Goal: Task Accomplishment & Management: Complete application form

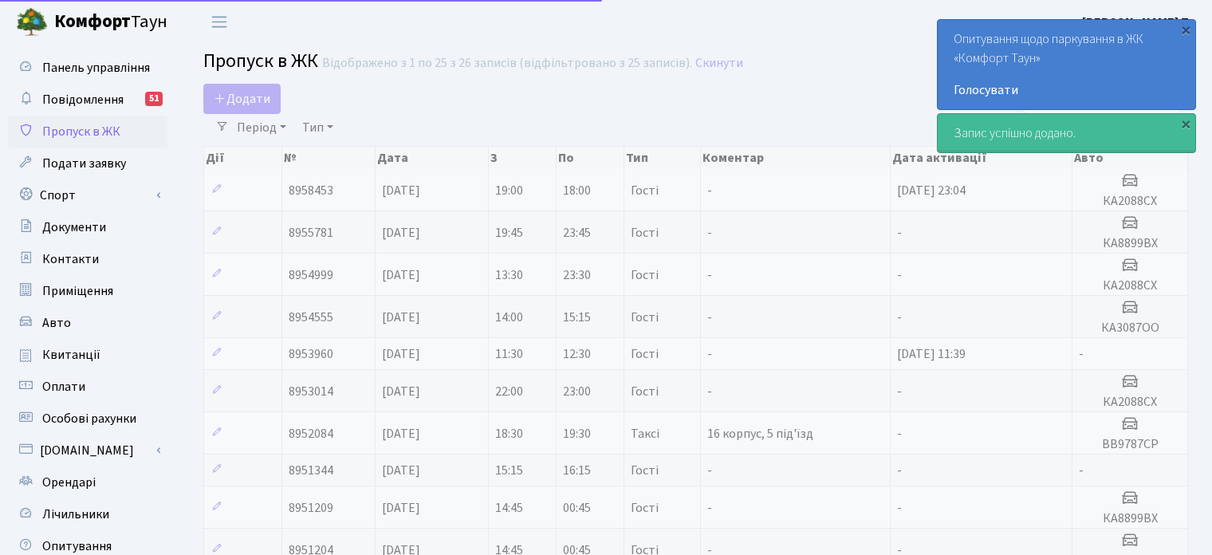
select select "25"
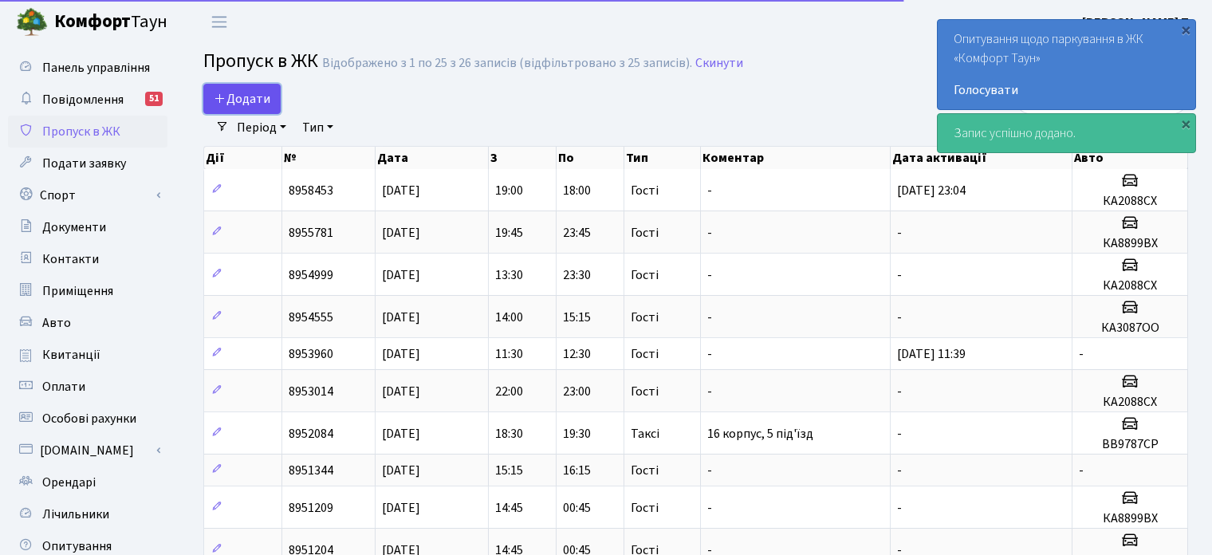
click at [230, 100] on span "Додати" at bounding box center [242, 99] width 57 height 18
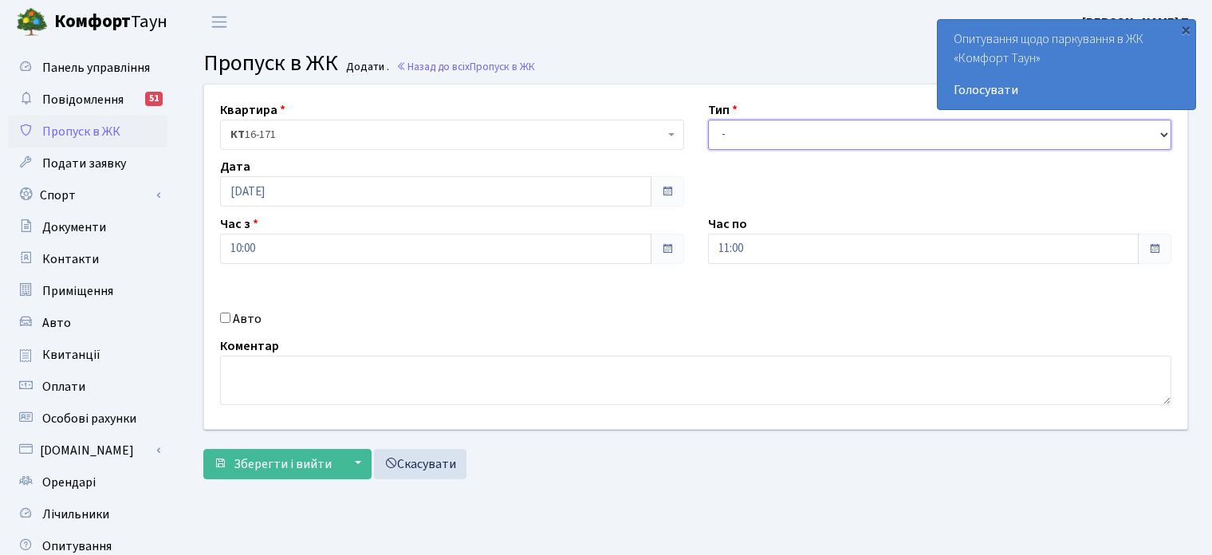
click at [768, 128] on select "- Доставка Таксі Гості Сервіс" at bounding box center [940, 135] width 464 height 30
select select "3"
click at [708, 120] on select "- Доставка Таксі Гості Сервіс" at bounding box center [940, 135] width 464 height 30
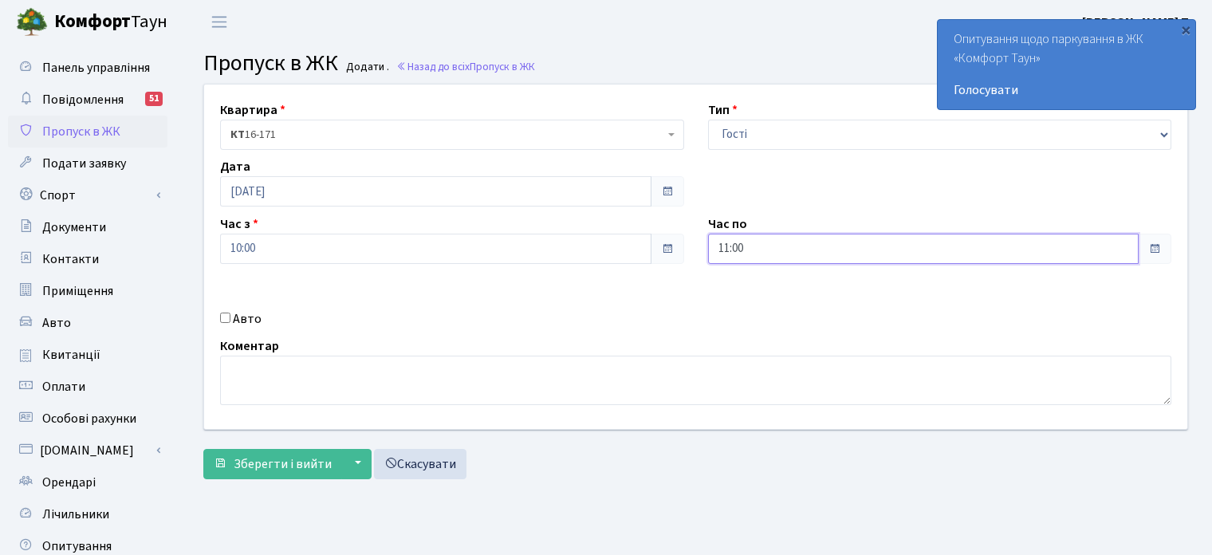
click at [767, 247] on input "11:00" at bounding box center [923, 249] width 431 height 30
click at [746, 301] on icon at bounding box center [751, 303] width 43 height 43
click at [746, 297] on icon at bounding box center [751, 303] width 43 height 43
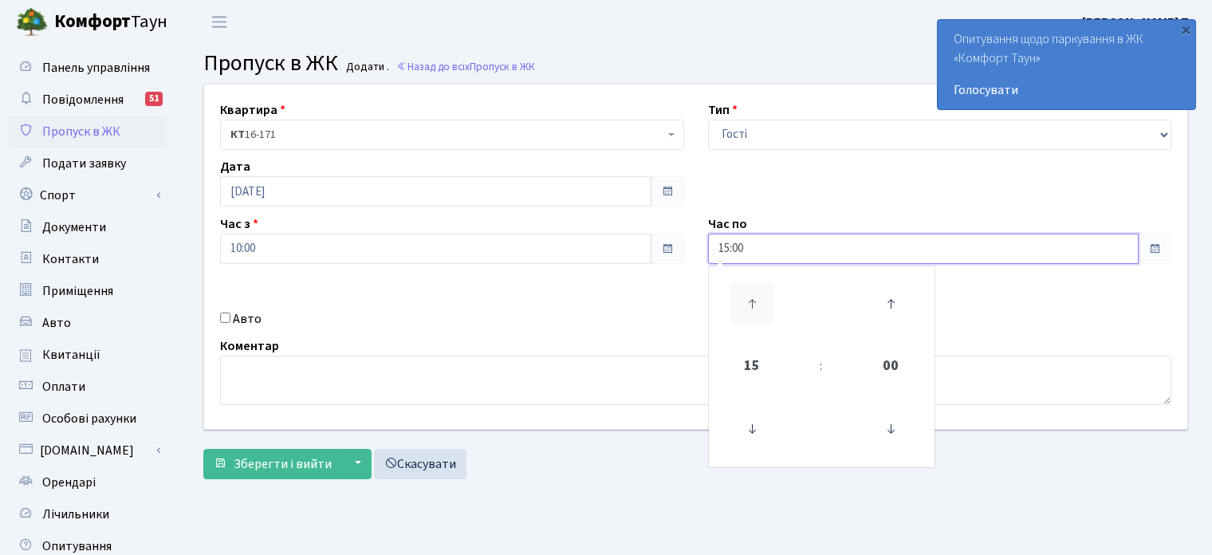
click at [746, 297] on icon at bounding box center [751, 303] width 43 height 43
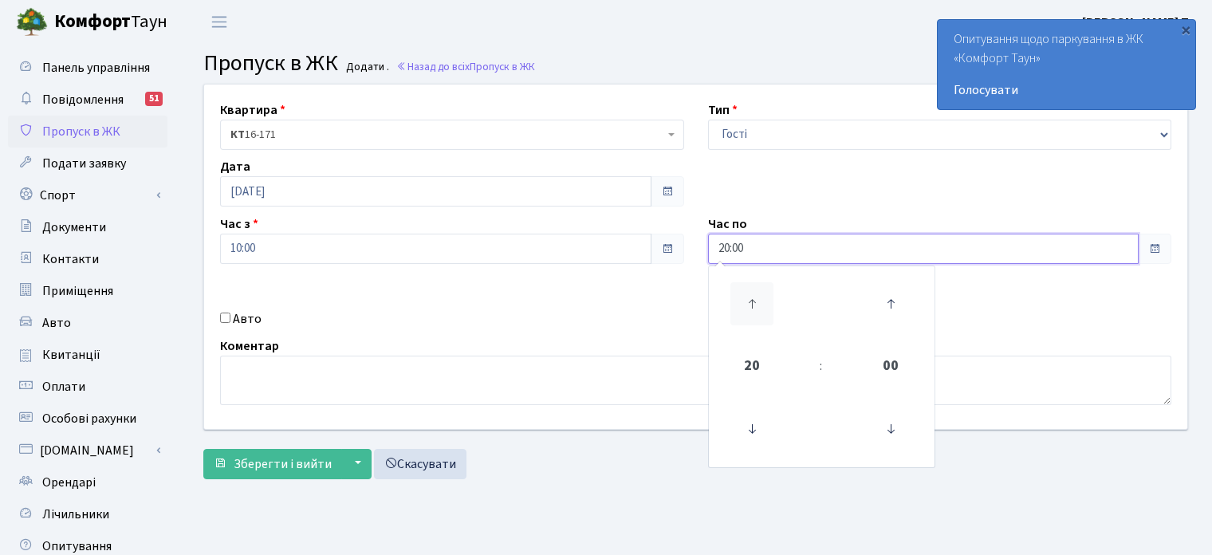
click at [746, 297] on icon at bounding box center [751, 303] width 43 height 43
type input "00:00"
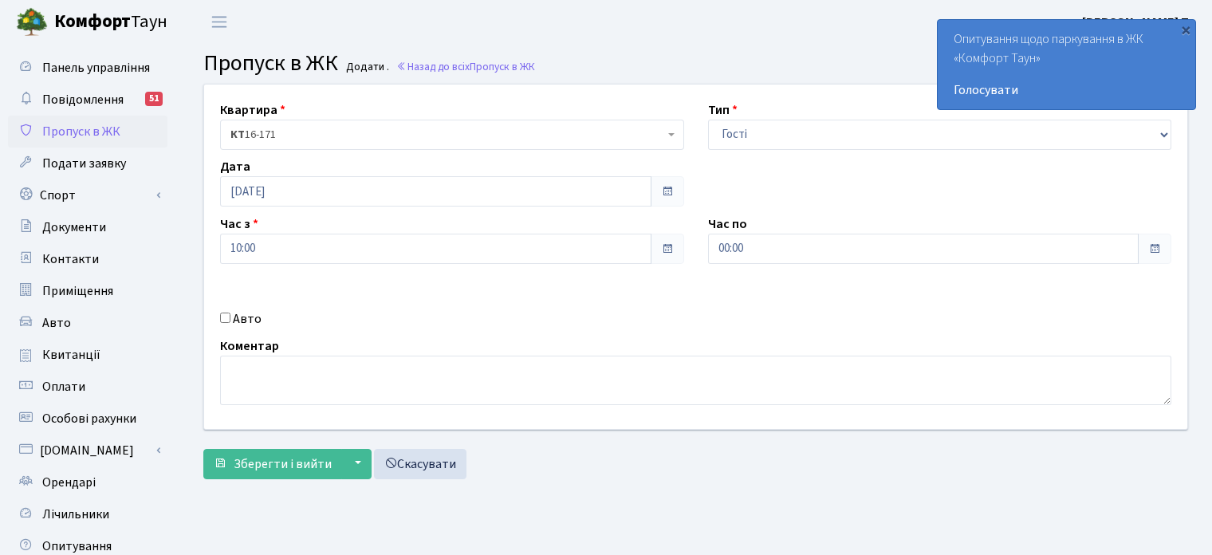
click at [391, 291] on div "Квартира <b>КТ</b>&nbsp;&nbsp;&nbsp;&nbsp;16-171 КТ 16-171 Тип - Доставка Таксі…" at bounding box center [695, 257] width 1007 height 345
click at [258, 460] on span "Зберегти і вийти" at bounding box center [283, 464] width 98 height 18
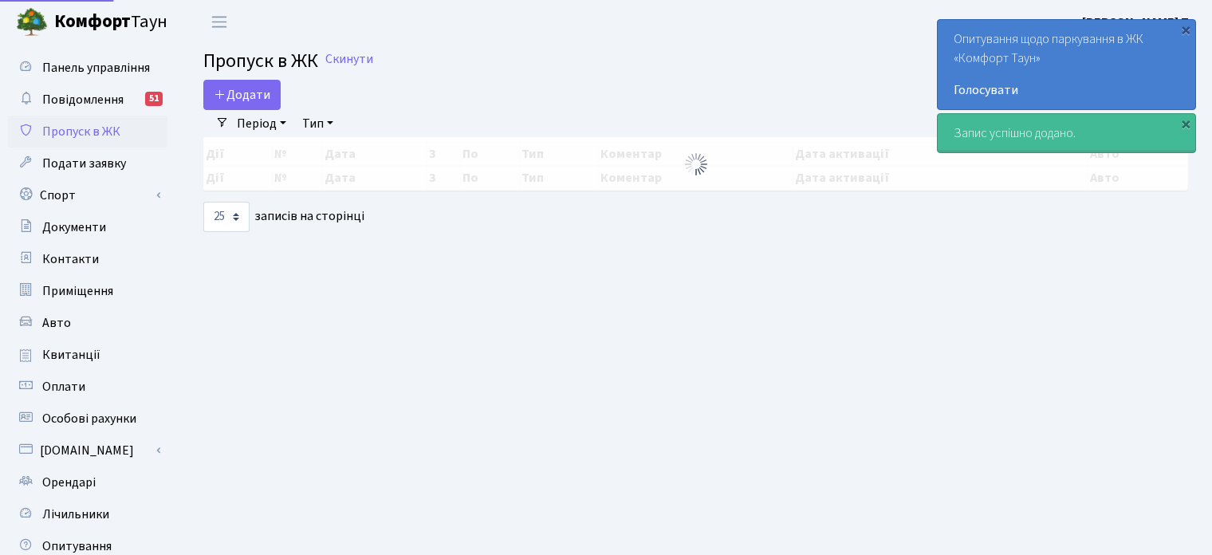
select select "25"
